Goal: Information Seeking & Learning: Stay updated

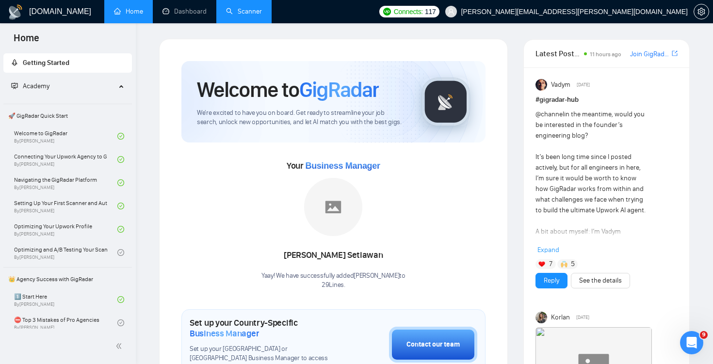
click at [240, 15] on link "Scanner" at bounding box center [244, 11] width 36 height 8
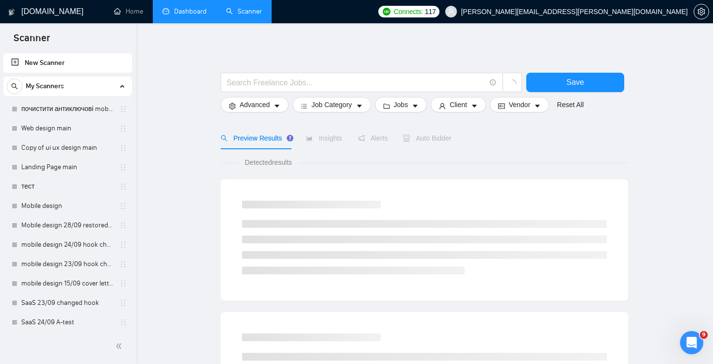
click at [207, 16] on link "Dashboard" at bounding box center [184, 11] width 44 height 8
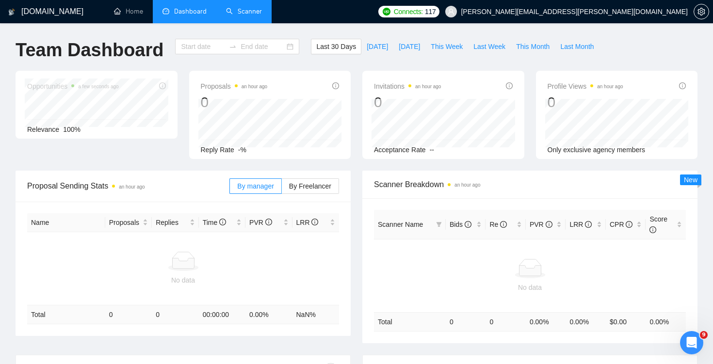
type input "[DATE]"
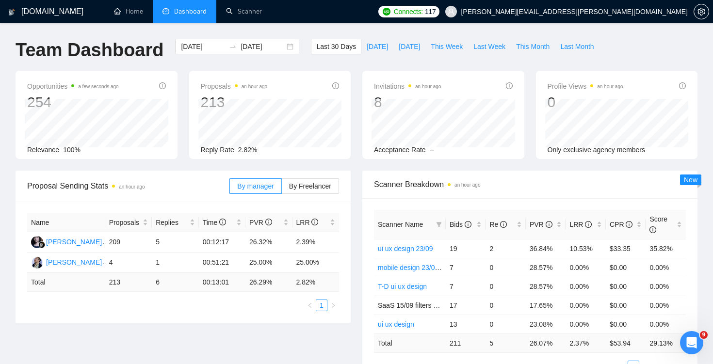
click at [516, 168] on div "Opportunities a few seconds ago 254 Relevance 100% Proposals an hour ago 213 Re…" at bounding box center [356, 121] width 693 height 100
click at [483, 53] on button "Last Week" at bounding box center [489, 47] width 43 height 16
type input "[DATE]"
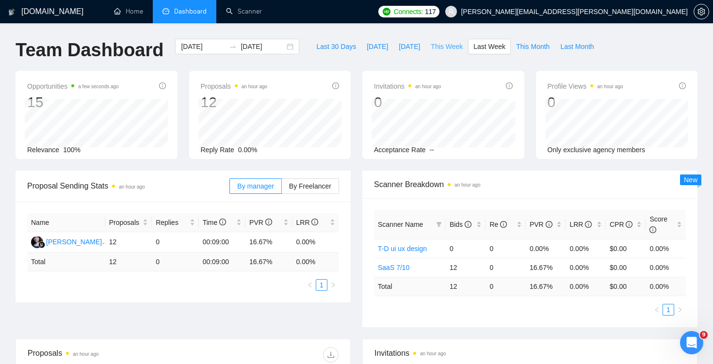
click at [447, 47] on span "This Week" at bounding box center [447, 46] width 32 height 11
type input "[DATE]"
click at [478, 47] on span "Last Week" at bounding box center [489, 46] width 32 height 11
type input "[DATE]"
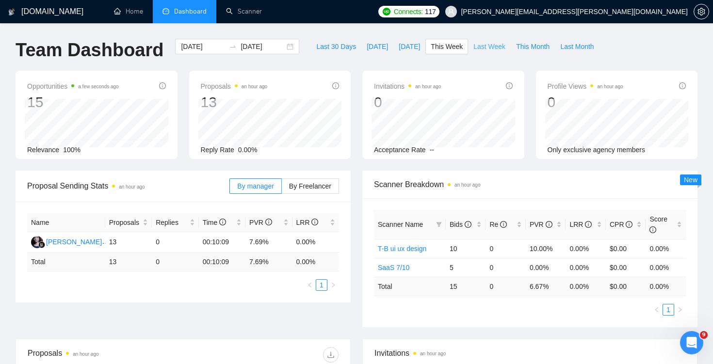
type input "[DATE]"
